Goal: Task Accomplishment & Management: Use online tool/utility

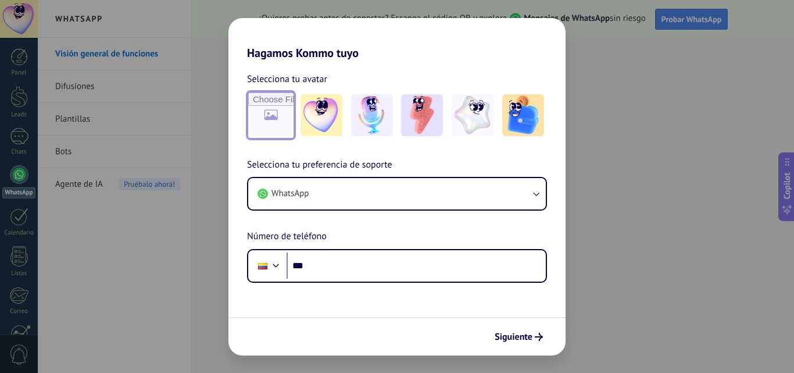
click at [260, 112] on input "file" at bounding box center [270, 114] width 45 height 45
click at [488, 99] on img at bounding box center [473, 115] width 42 height 42
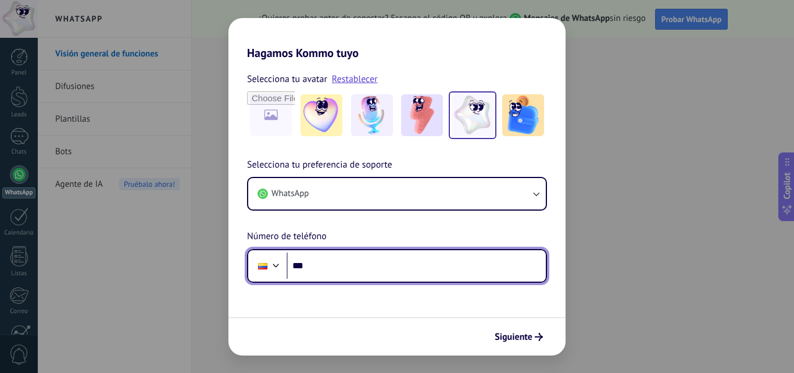
click at [341, 275] on input "***" at bounding box center [416, 265] width 259 height 27
type input "**********"
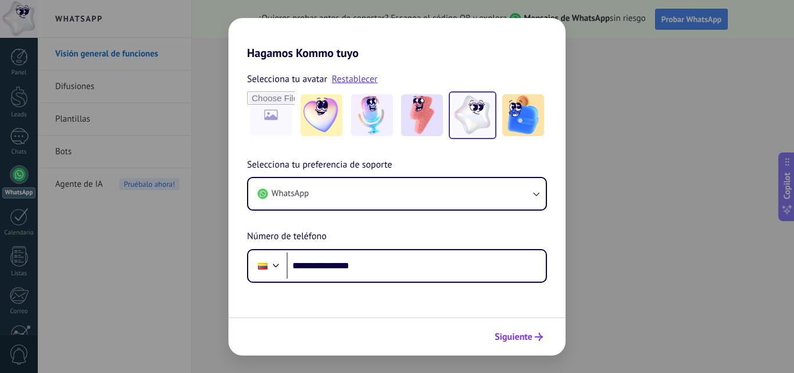
click at [521, 341] on span "Siguiente" at bounding box center [514, 337] width 38 height 8
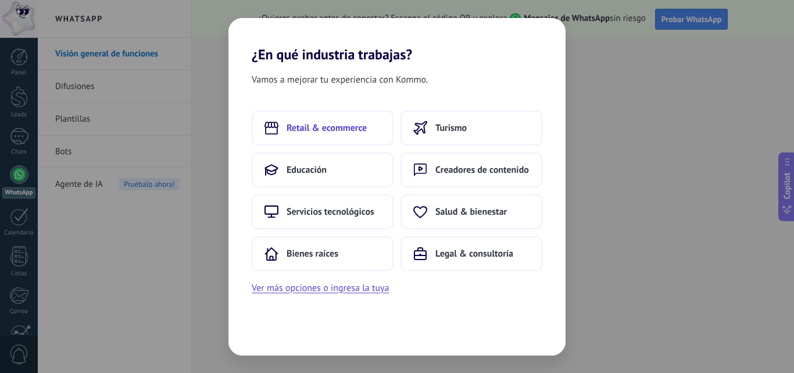
click at [353, 122] on span "Retail & ecommerce" at bounding box center [327, 128] width 80 height 12
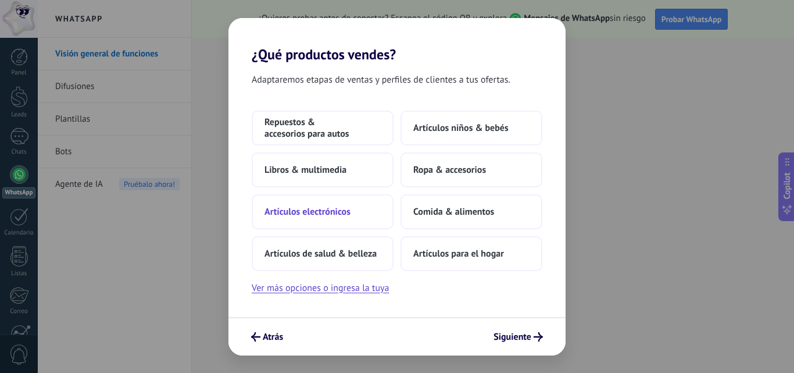
click at [338, 213] on span "Artículos electrónicos" at bounding box center [307, 212] width 86 height 12
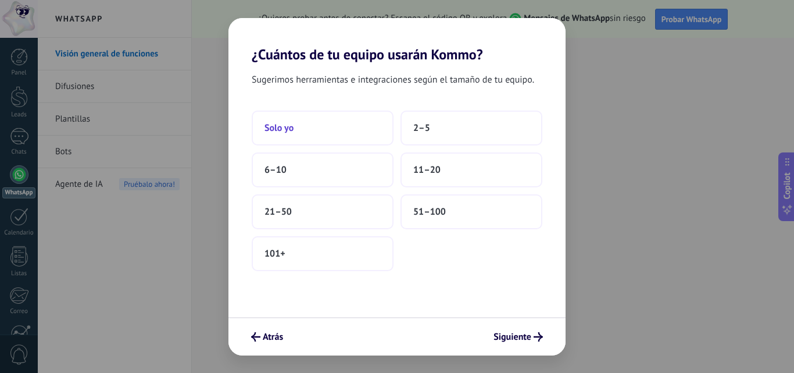
click at [330, 127] on button "Solo yo" at bounding box center [323, 127] width 142 height 35
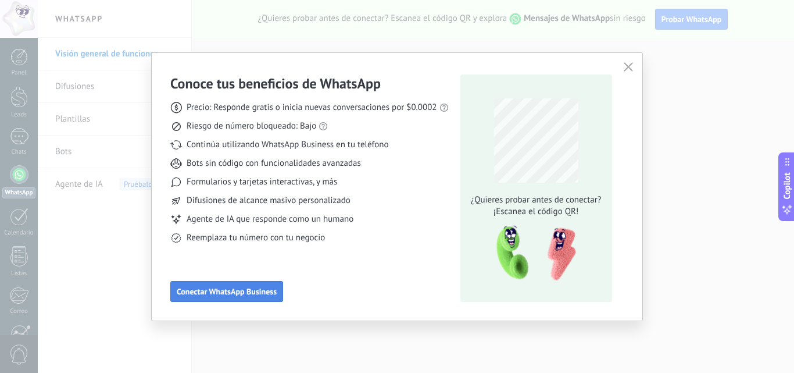
click at [245, 284] on button "Conectar WhatsApp Business" at bounding box center [226, 291] width 113 height 21
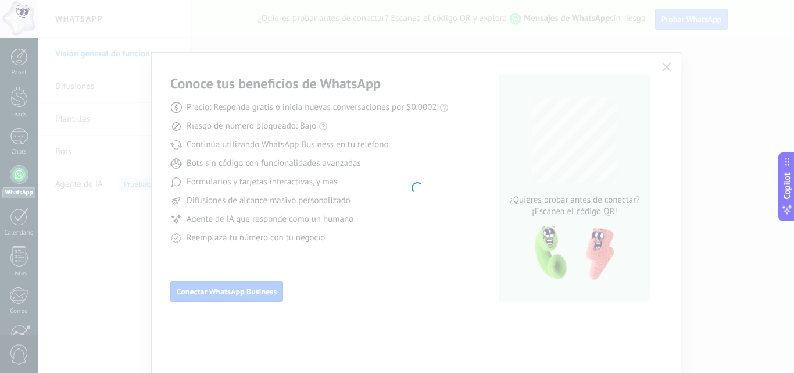
click at [668, 245] on div at bounding box center [416, 186] width 756 height 373
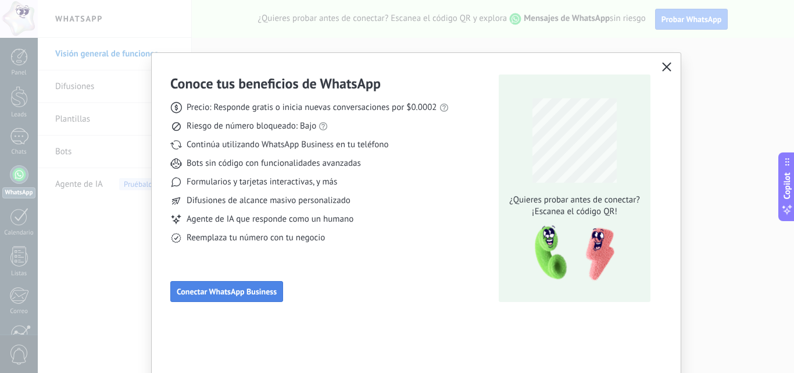
click at [221, 295] on span "Conectar WhatsApp Business" at bounding box center [227, 291] width 100 height 8
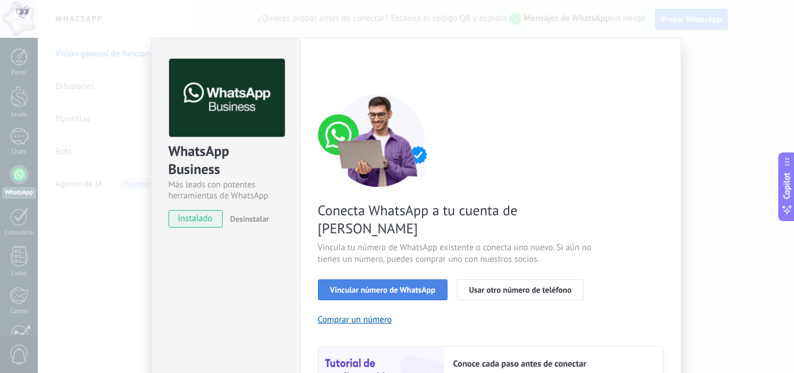
click at [387, 285] on span "Vincular número de WhatsApp" at bounding box center [382, 289] width 105 height 8
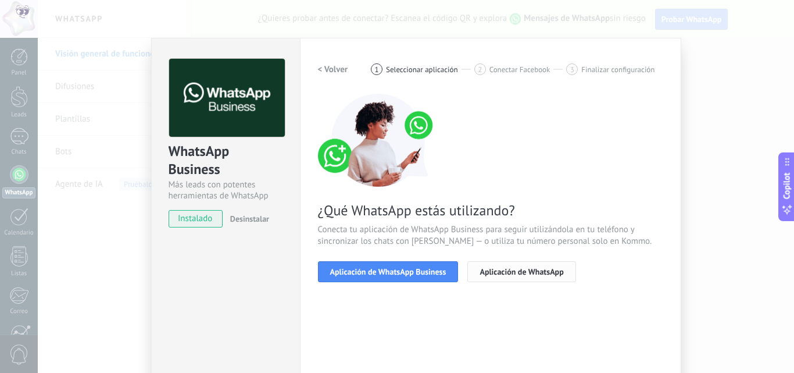
click at [541, 272] on span "Aplicación de WhatsApp" at bounding box center [522, 271] width 84 height 8
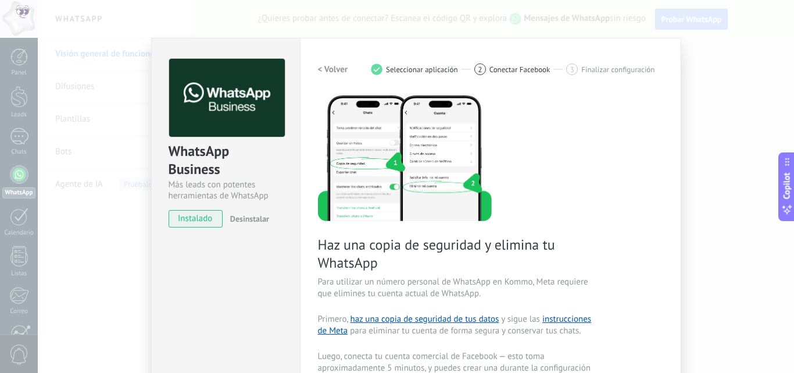
click at [584, 180] on div "Haz una copia de seguridad y elimina tu WhatsApp Para utilizar un número person…" at bounding box center [490, 320] width 345 height 452
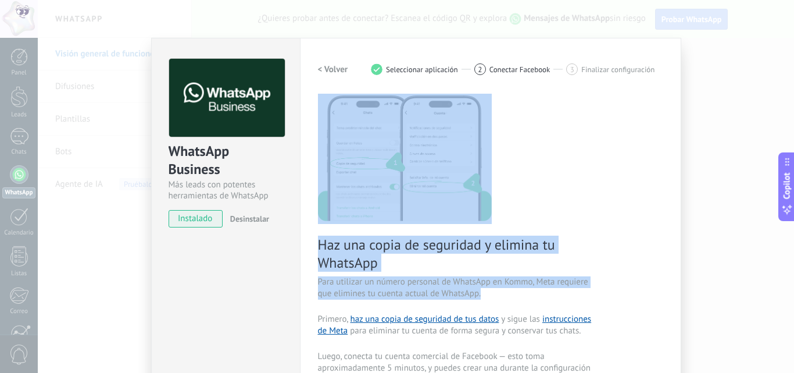
drag, startPoint x: 674, startPoint y: 149, endPoint x: 561, endPoint y: 268, distance: 164.1
click at [628, 291] on div "Configuraciones Autorizaciones This tab logs the users who have granted integra…" at bounding box center [490, 318] width 381 height 560
